Goal: Navigation & Orientation: Find specific page/section

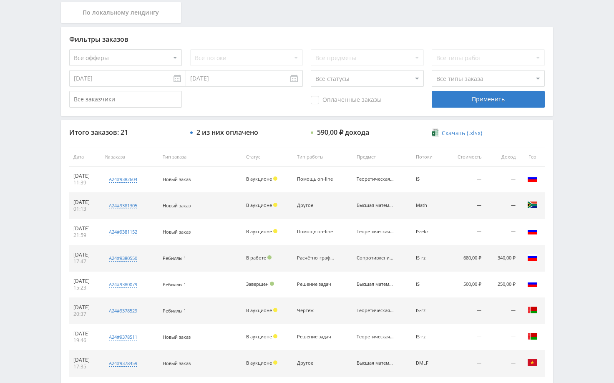
scroll to position [167, 0]
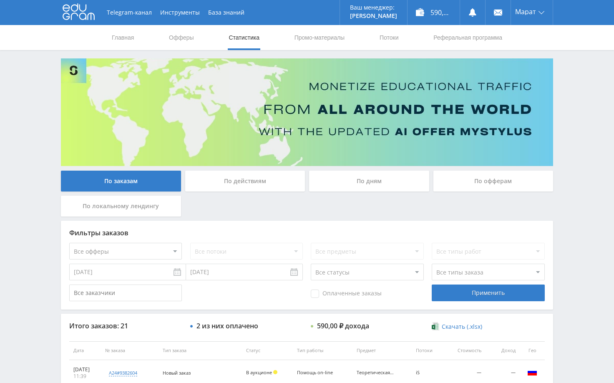
click at [570, 80] on div "Telegram-канал Инструменты База знаний Ваш менеджер: [PERSON_NAME] Online @edug…" at bounding box center [307, 350] width 614 height 701
click at [572, 86] on div "Telegram-канал Инструменты База знаний Ваш менеджер: [PERSON_NAME] Online @edug…" at bounding box center [307, 350] width 614 height 701
click at [567, 88] on div "Telegram-канал Инструменты База знаний Ваш менеджер: [PERSON_NAME] Online @edug…" at bounding box center [307, 350] width 614 height 701
click at [576, 99] on div "Telegram-канал Инструменты База знаний Ваш менеджер: [PERSON_NAME] Online @edug…" at bounding box center [307, 350] width 614 height 701
click at [574, 100] on div "Telegram-канал Инструменты База знаний Ваш менеджер: [PERSON_NAME] Online @edug…" at bounding box center [307, 350] width 614 height 701
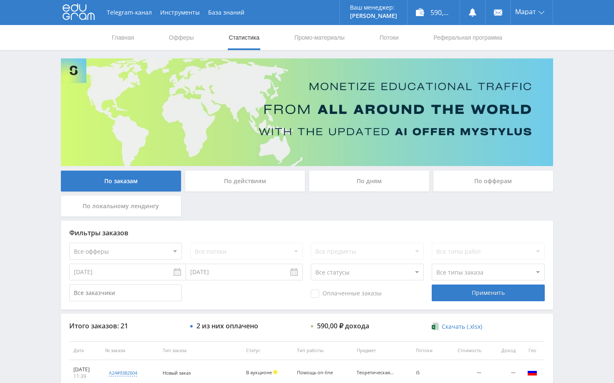
click at [574, 96] on div "Telegram-канал Инструменты База знаний Ваш менеджер: [PERSON_NAME] Online @edug…" at bounding box center [307, 350] width 614 height 701
